Goal: Use online tool/utility: Utilize a website feature to perform a specific function

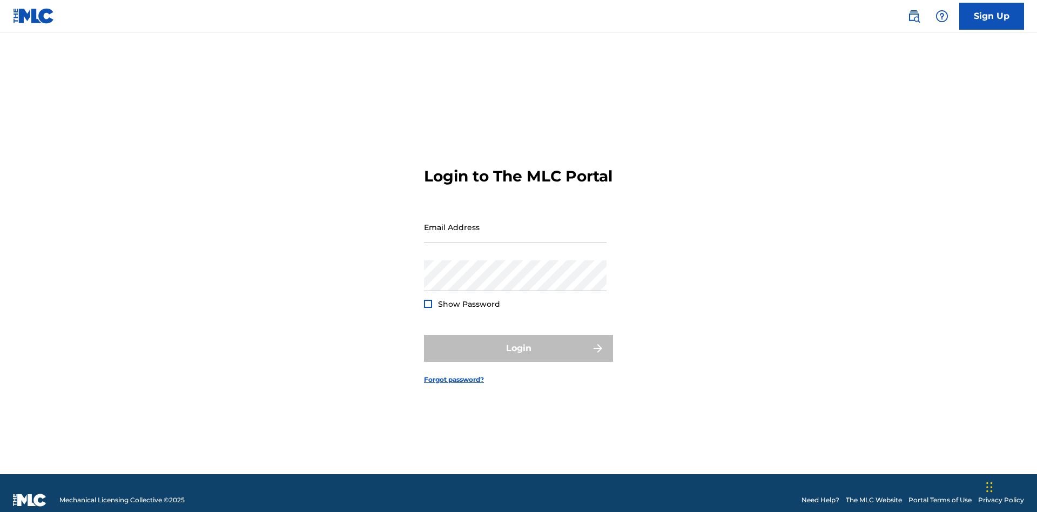
scroll to position [14, 0]
click at [515, 222] on input "Email Address" at bounding box center [515, 227] width 183 height 31
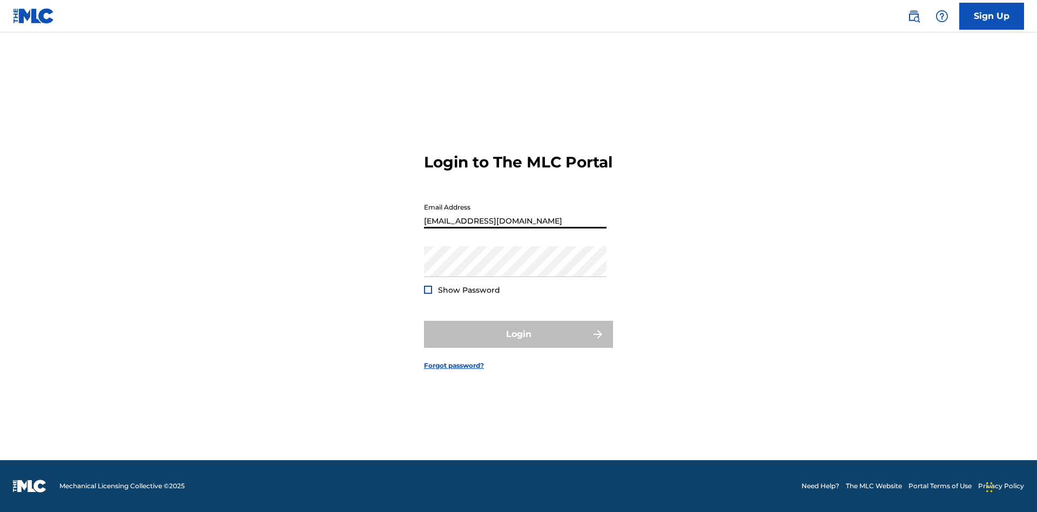
type input "[EMAIL_ADDRESS][DOMAIN_NAME]"
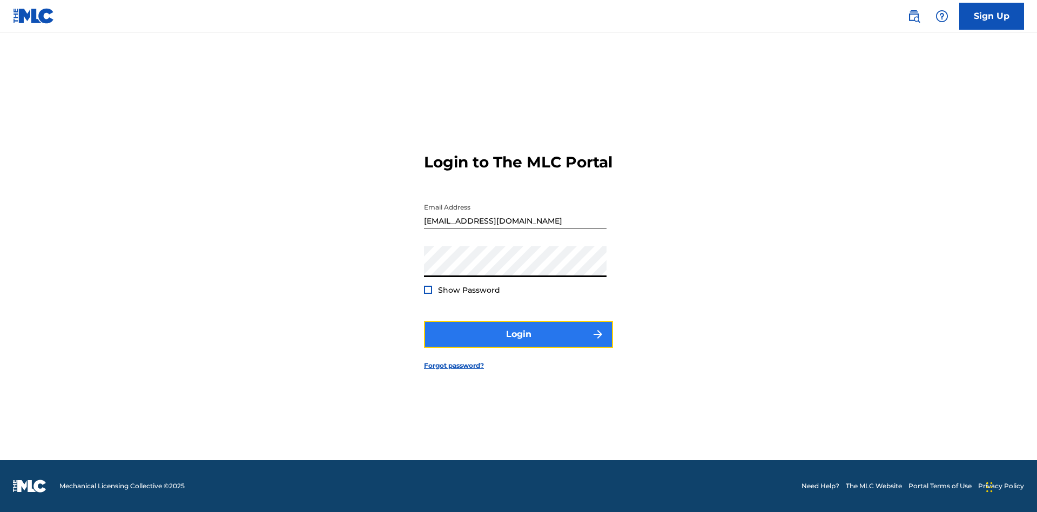
click at [519, 344] on button "Login" at bounding box center [518, 334] width 189 height 27
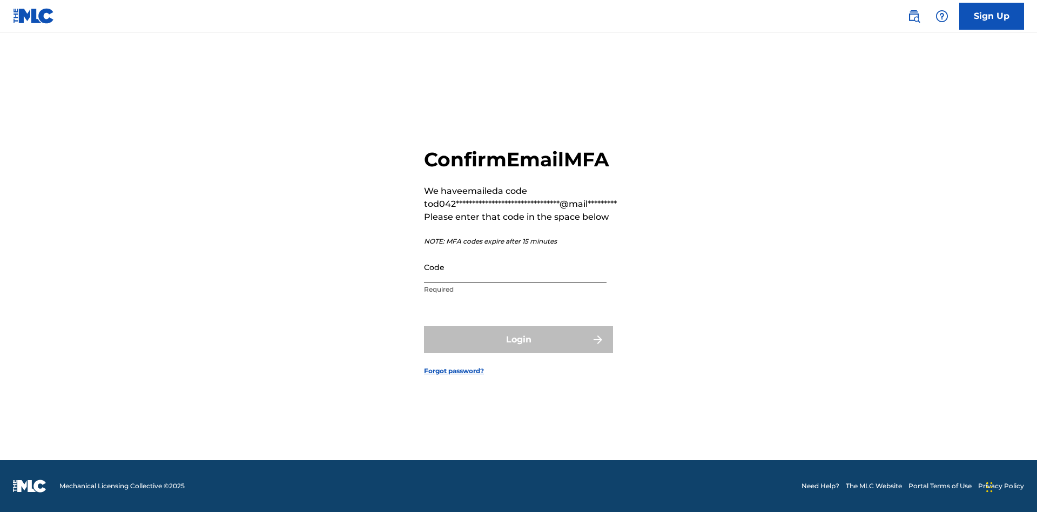
click at [515, 267] on input "Code" at bounding box center [515, 267] width 183 height 31
type input "876588"
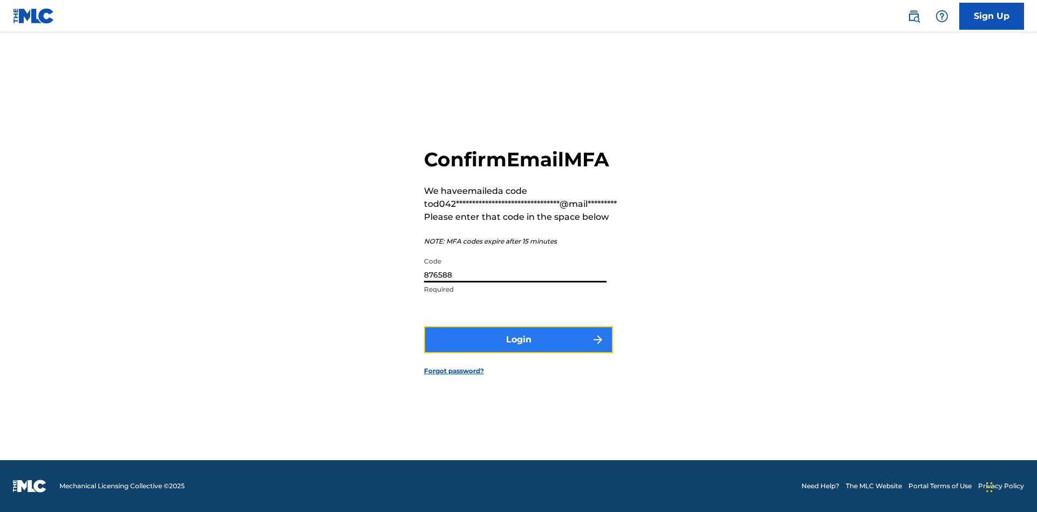
click at [519, 339] on button "Login" at bounding box center [518, 339] width 189 height 27
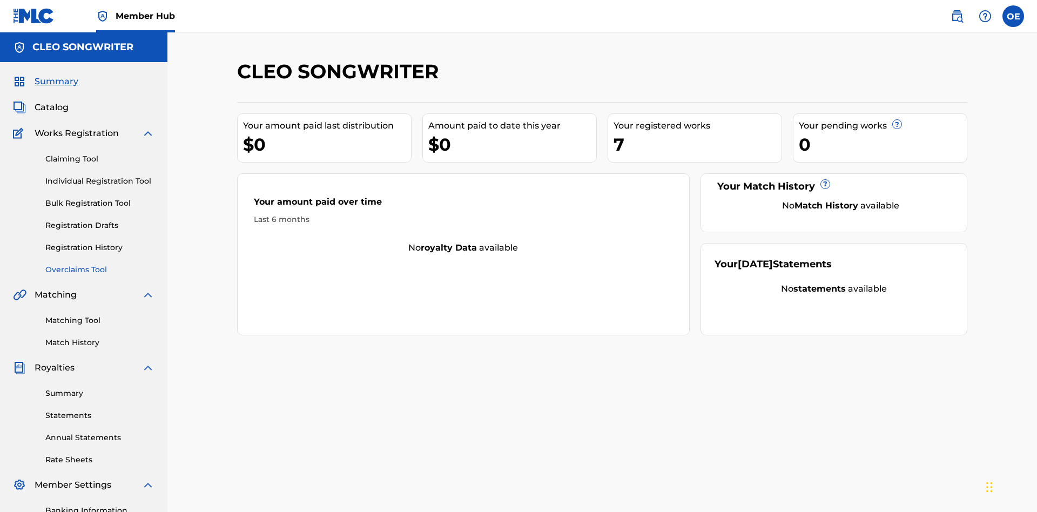
click at [100, 264] on link "Overclaims Tool" at bounding box center [99, 269] width 109 height 11
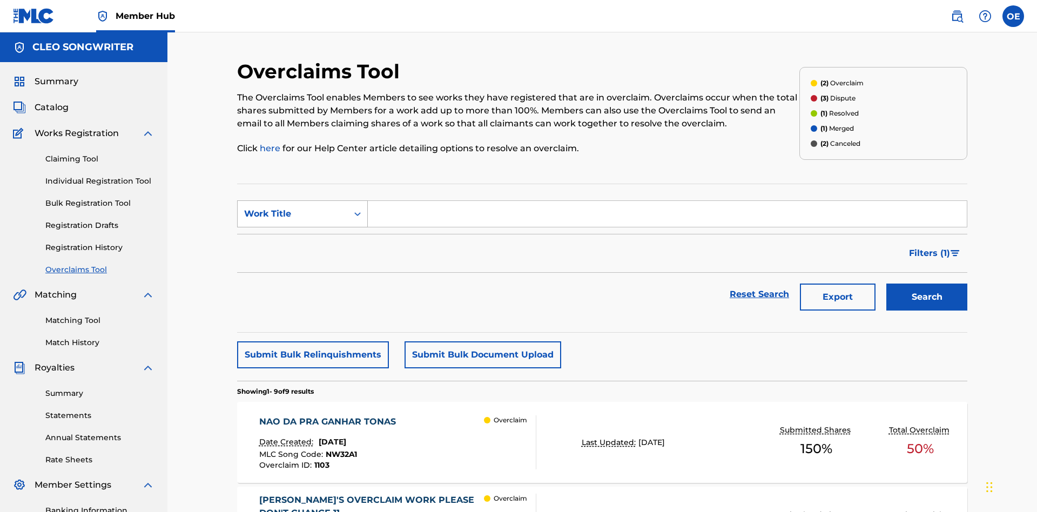
click at [293, 207] on div "Work Title" at bounding box center [292, 213] width 97 height 13
click at [667, 201] on input "Search Form" at bounding box center [667, 214] width 599 height 26
click at [927, 284] on button "Search" at bounding box center [927, 297] width 81 height 27
